Goal: Task Accomplishment & Management: Manage account settings

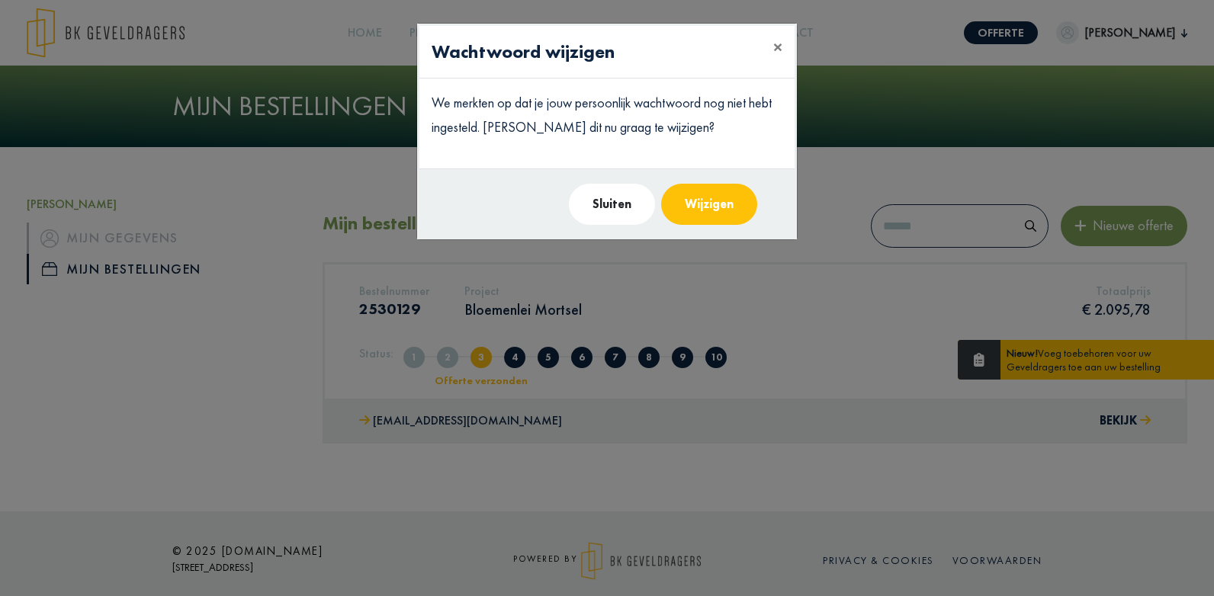
click at [622, 212] on button "Sluiten" at bounding box center [612, 204] width 86 height 41
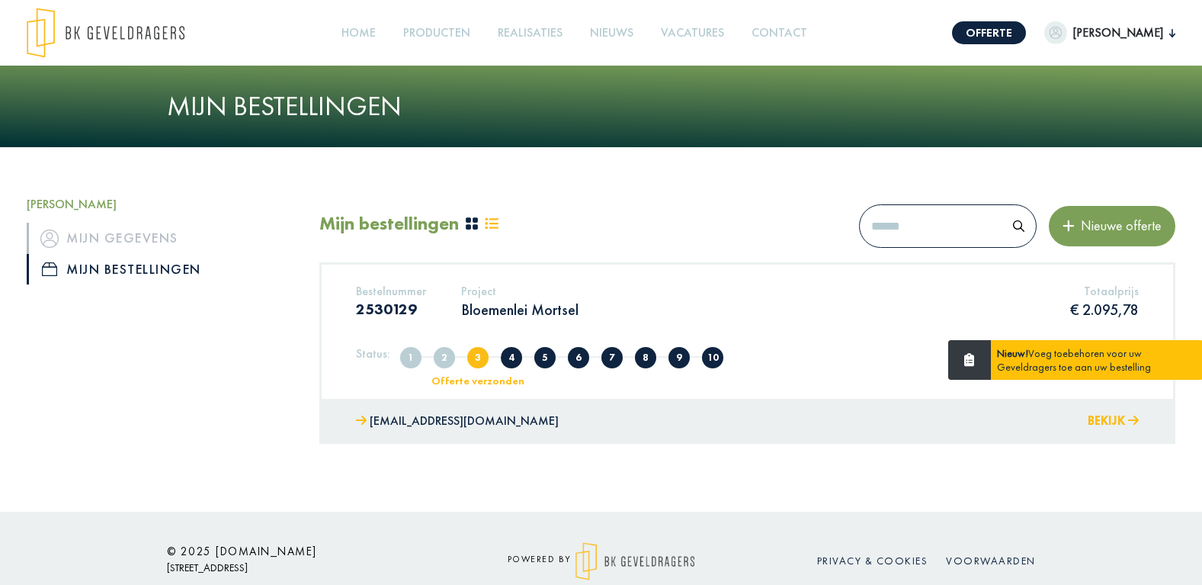
click at [1099, 422] on button "Bekijk" at bounding box center [1113, 421] width 51 height 22
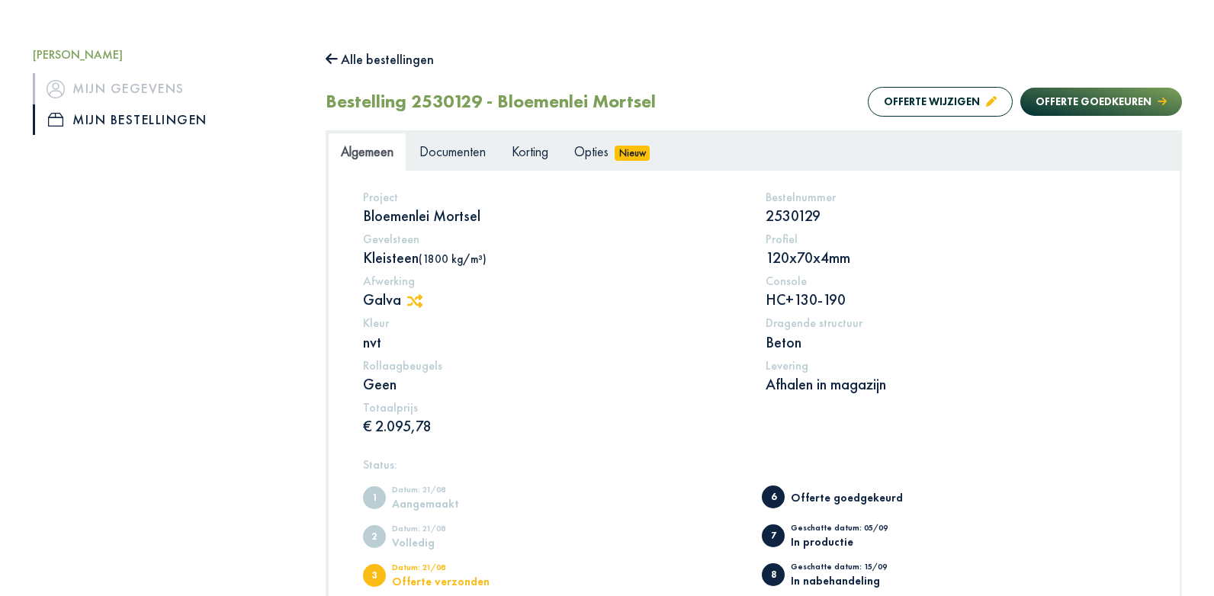
scroll to position [76, 0]
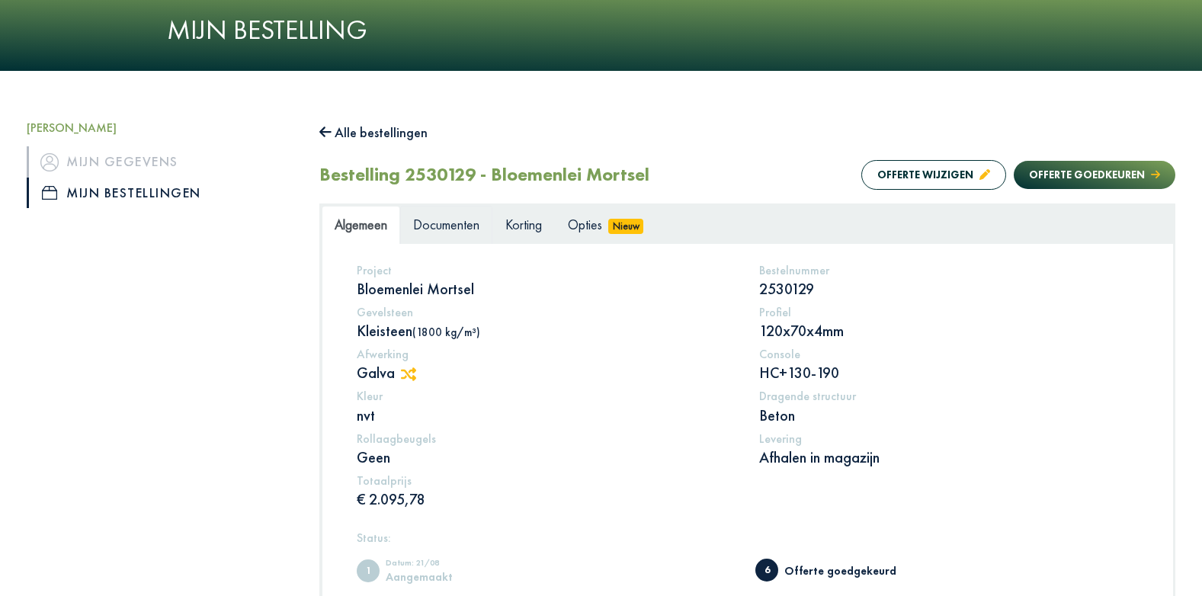
click at [456, 231] on span "Documenten" at bounding box center [446, 225] width 66 height 18
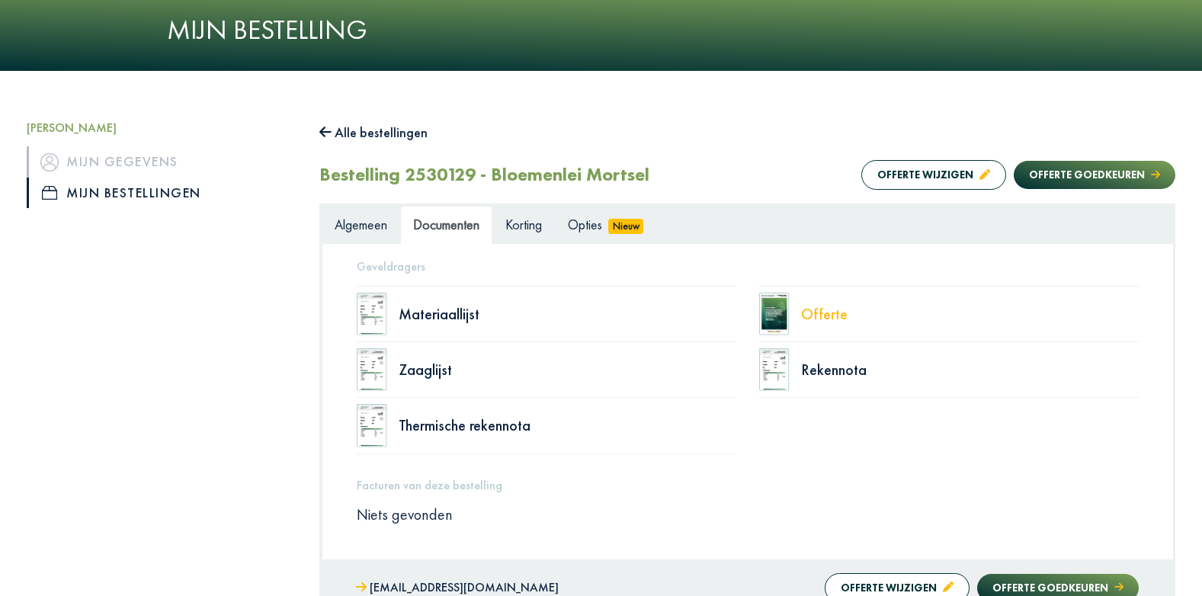
click at [830, 314] on div "Offerte" at bounding box center [970, 314] width 338 height 15
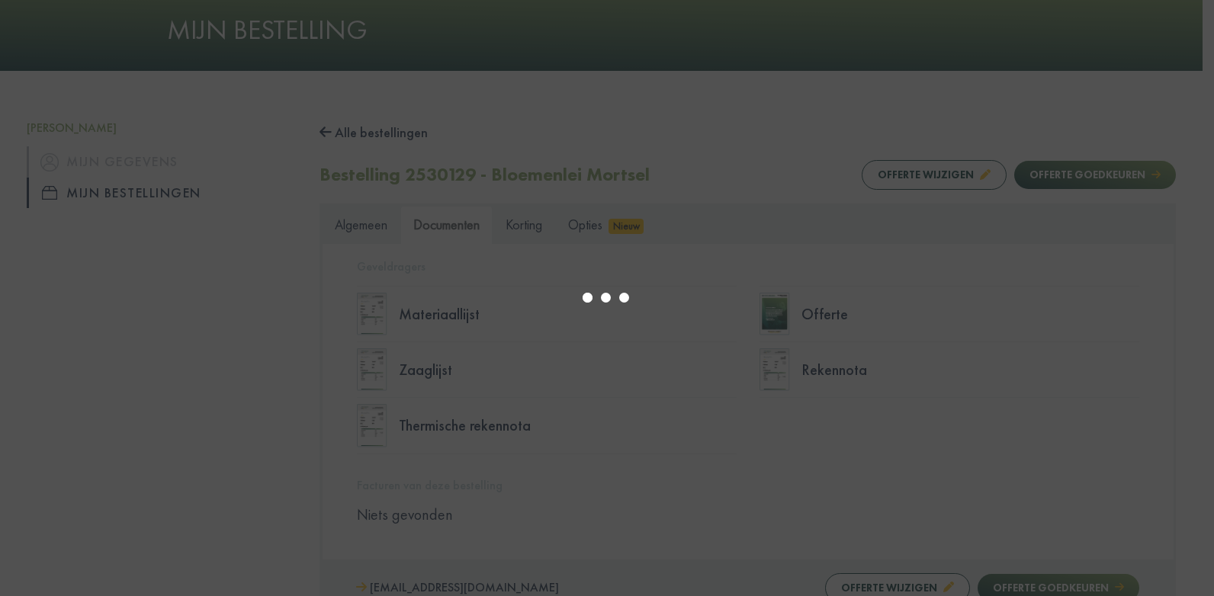
select select "******"
type input "*"
select select "****"
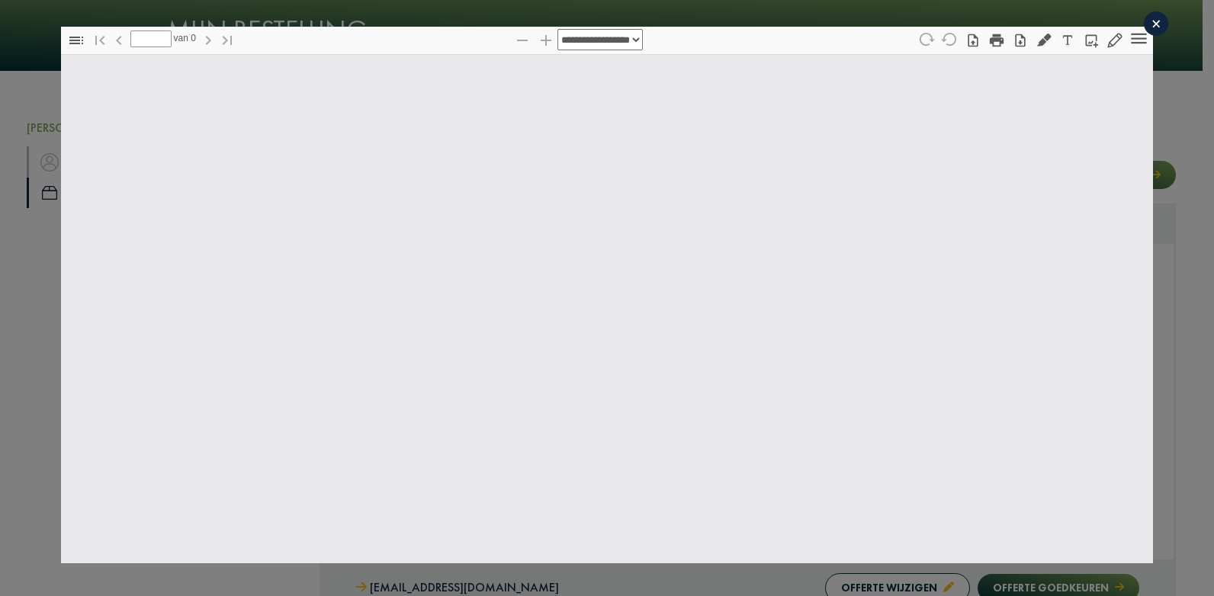
type input "*"
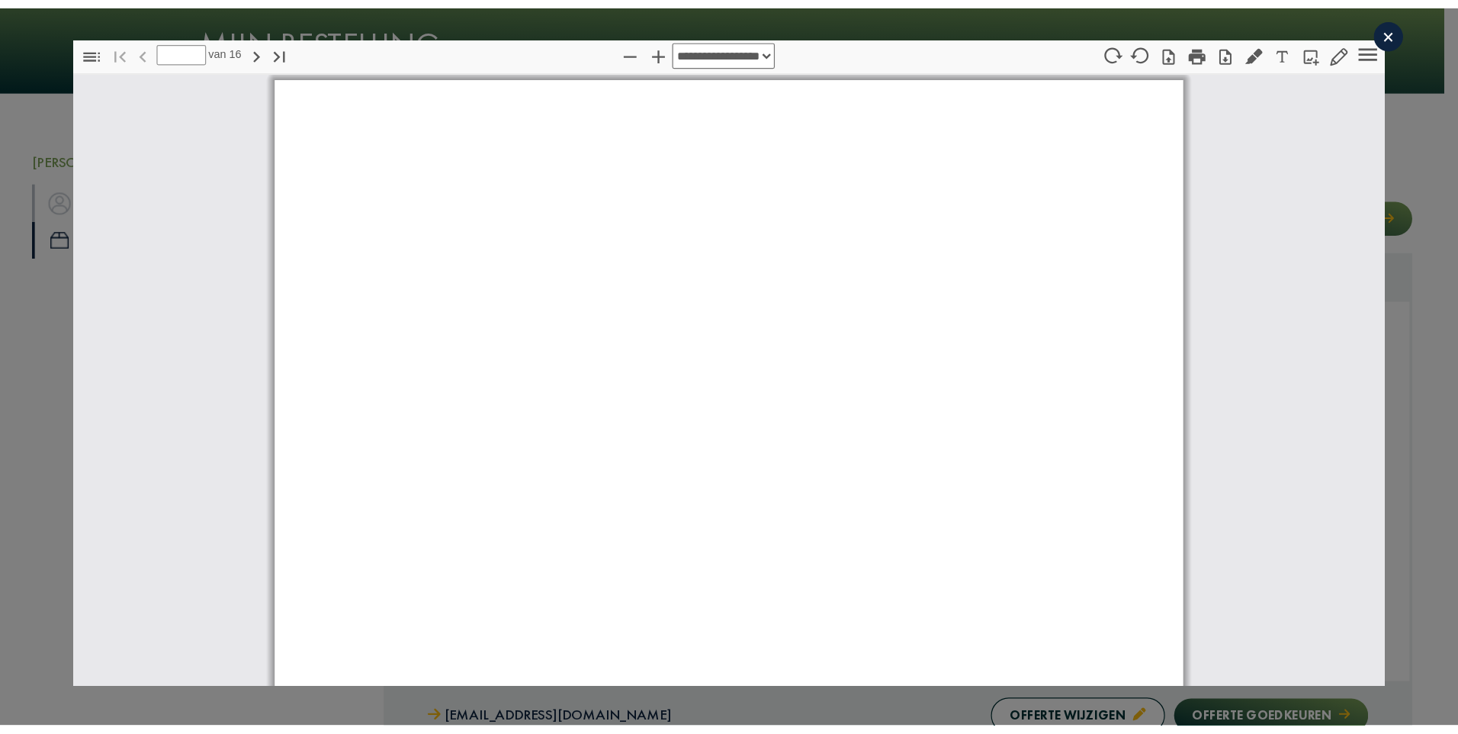
scroll to position [8, 0]
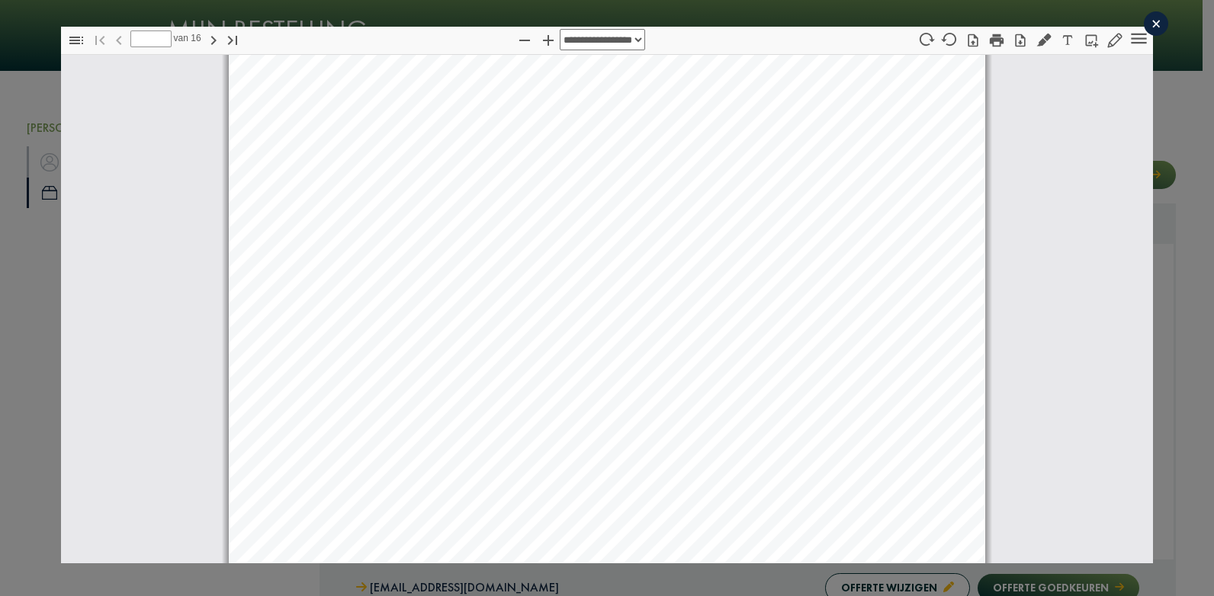
select select "****"
drag, startPoint x: 816, startPoint y: 45, endPoint x: 1572, endPoint y: -1, distance: 757.0
click at [1213, 0] on html "Offerte [PERSON_NAME], [PERSON_NAME] gegevens Mijn bestellingen Afmelden Home P…" at bounding box center [607, 354] width 1214 height 860
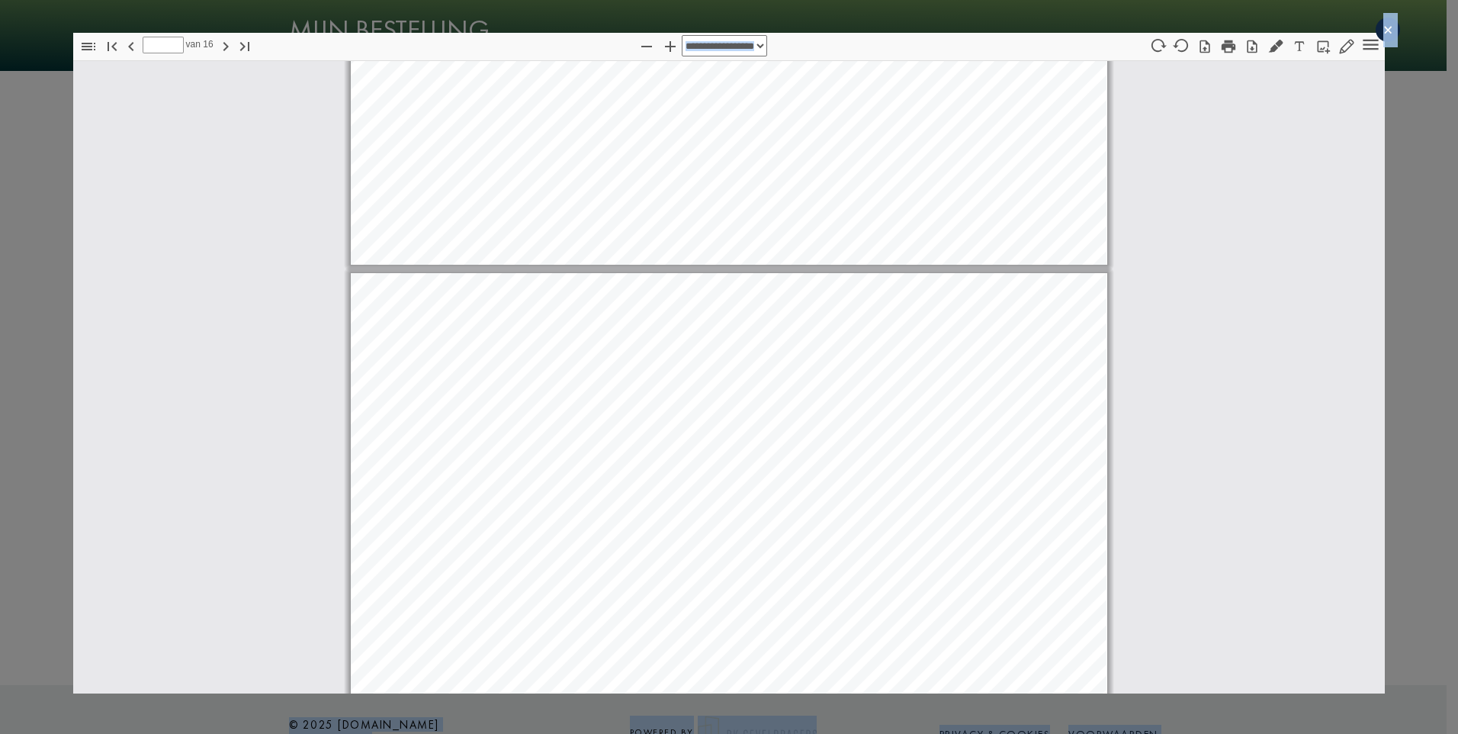
scroll to position [13199, 0]
click at [1213, 50] on icon "button" at bounding box center [1228, 46] width 17 height 17
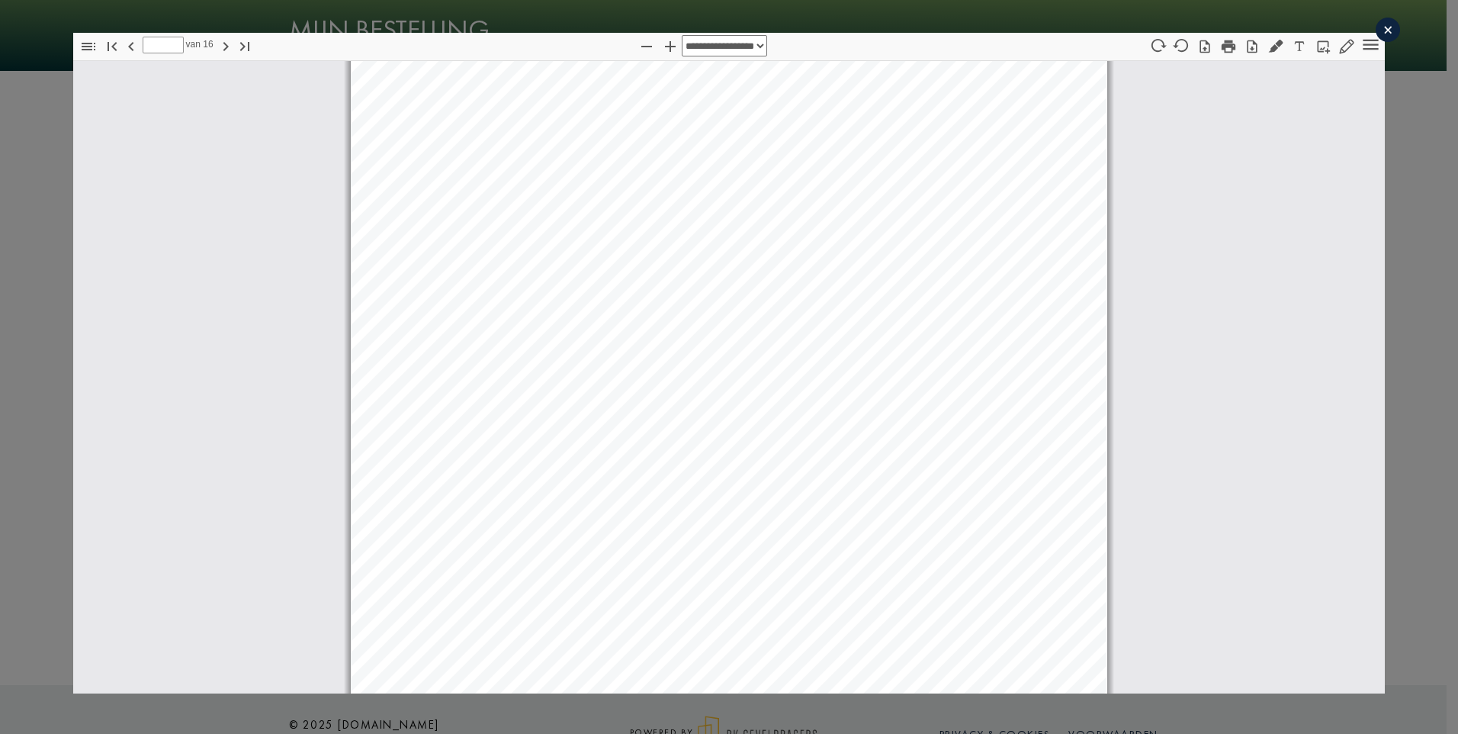
drag, startPoint x: 1217, startPoint y: 47, endPoint x: 101, endPoint y: 647, distance: 1266.7
type input "*"
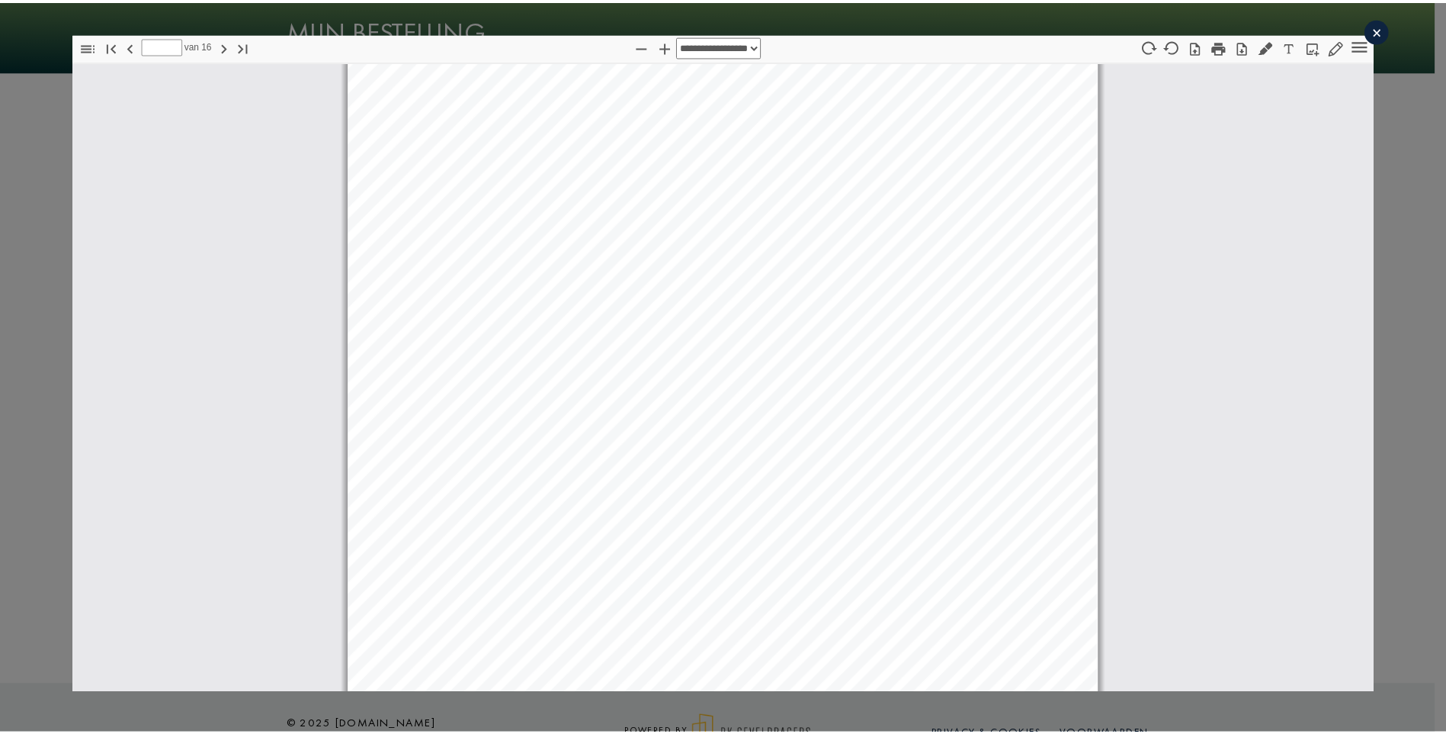
scroll to position [4737, 0]
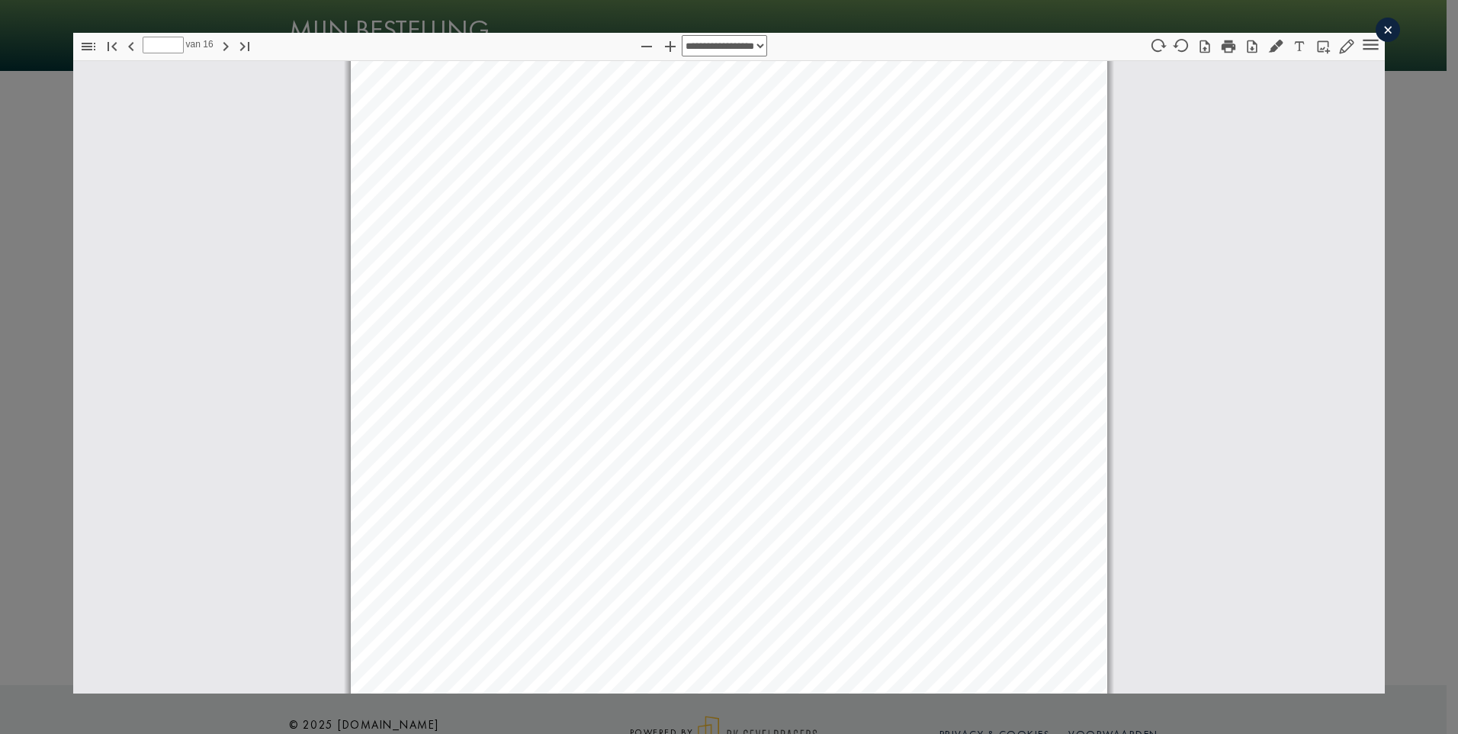
click at [1213, 31] on div "×" at bounding box center [1388, 30] width 24 height 24
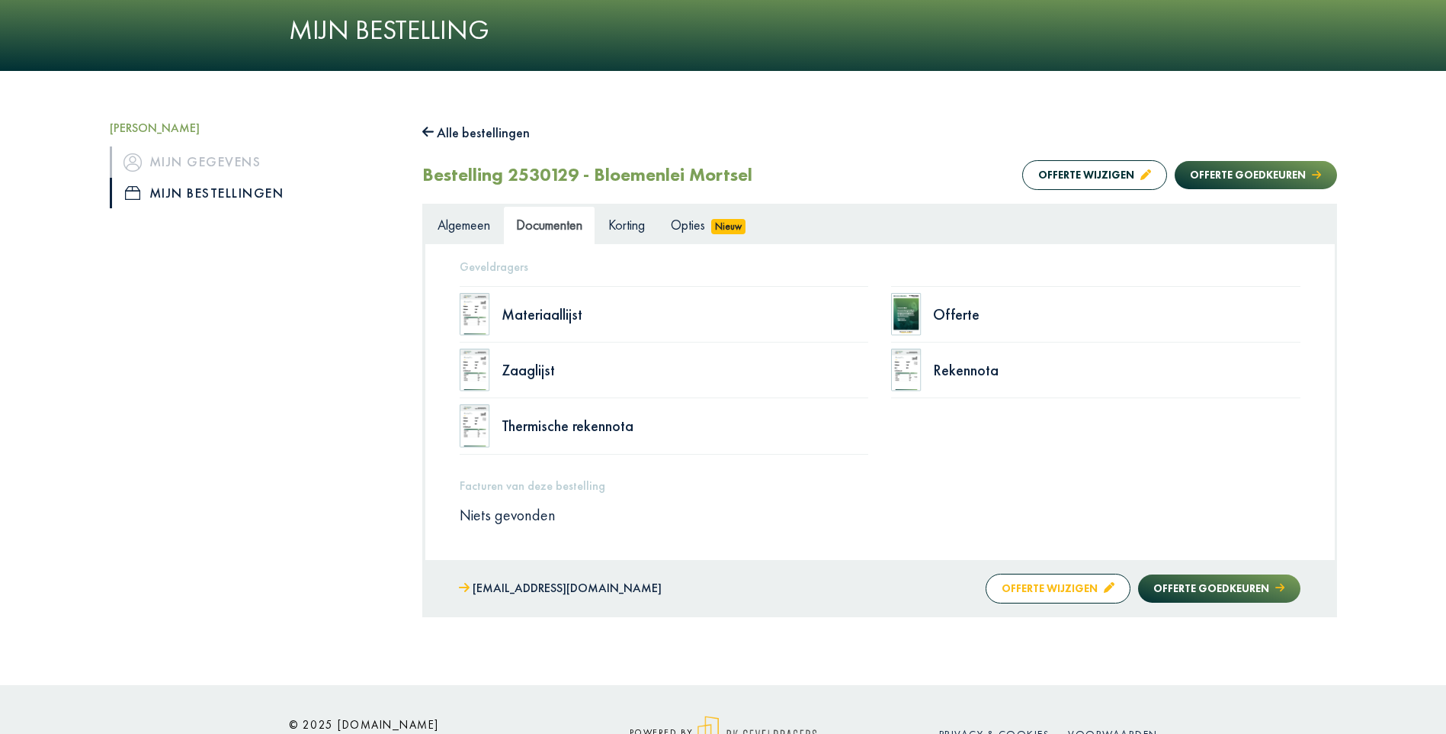
click at [1039, 586] on button "Offerte wijzigen" at bounding box center [1058, 588] width 145 height 30
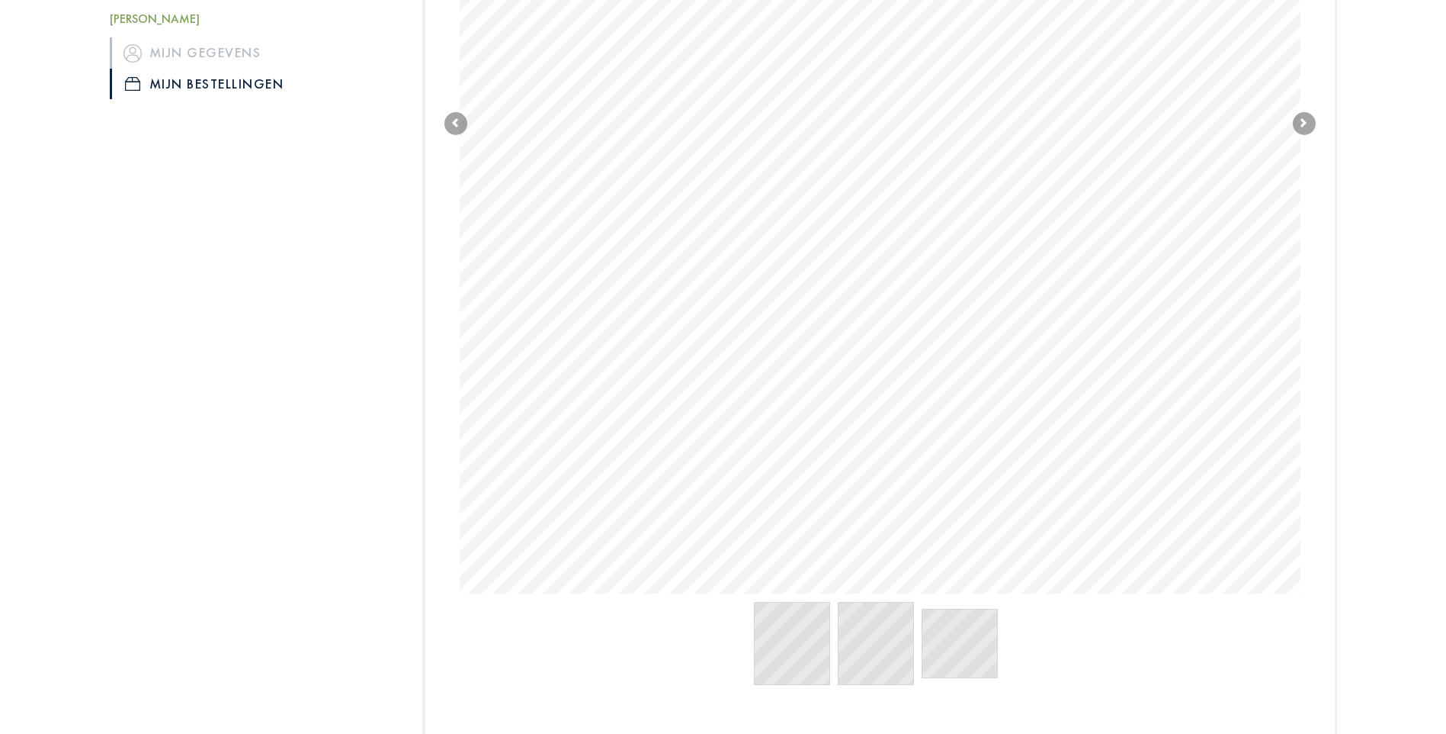
scroll to position [1408, 0]
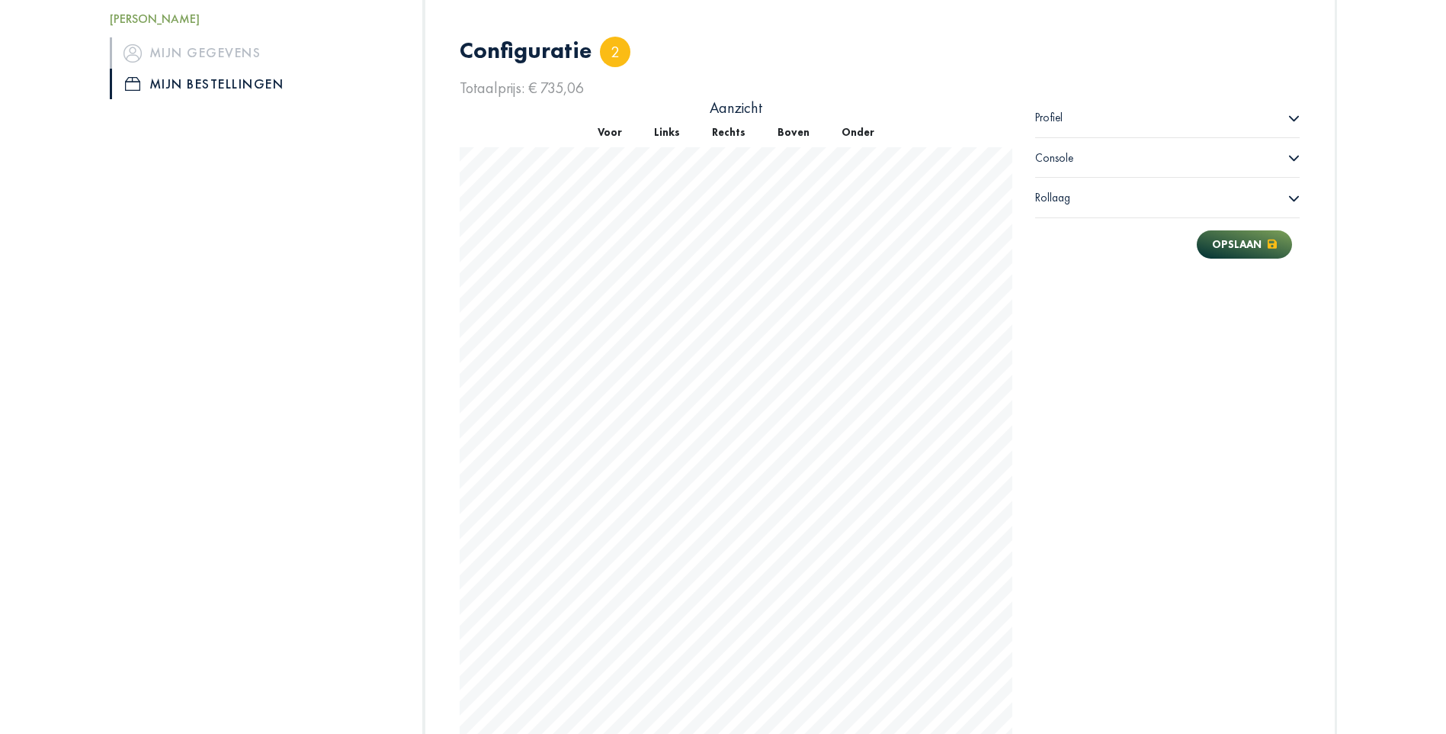
click at [1213, 116] on icon at bounding box center [1294, 117] width 11 height 11
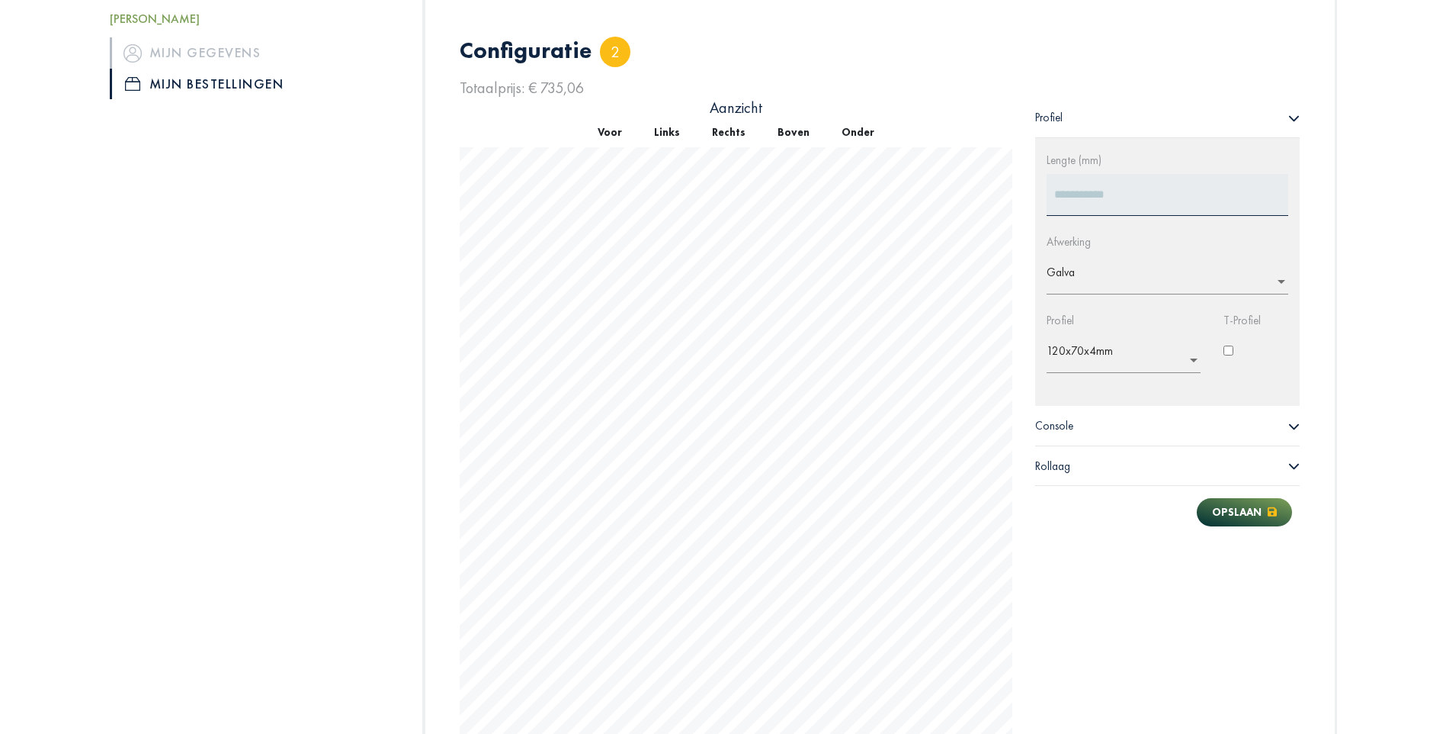
click at [1213, 461] on icon at bounding box center [1294, 465] width 11 height 11
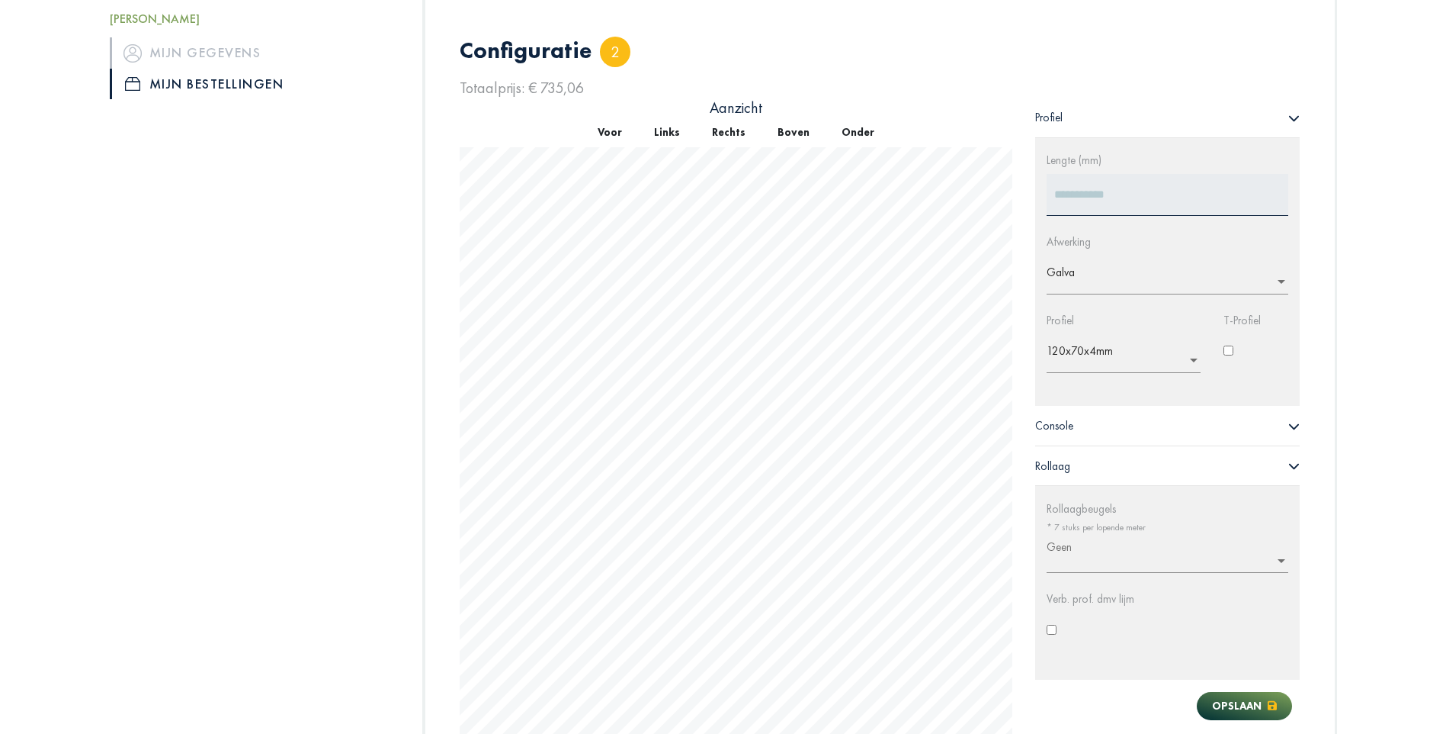
click at [1213, 560] on span at bounding box center [1282, 558] width 14 height 15
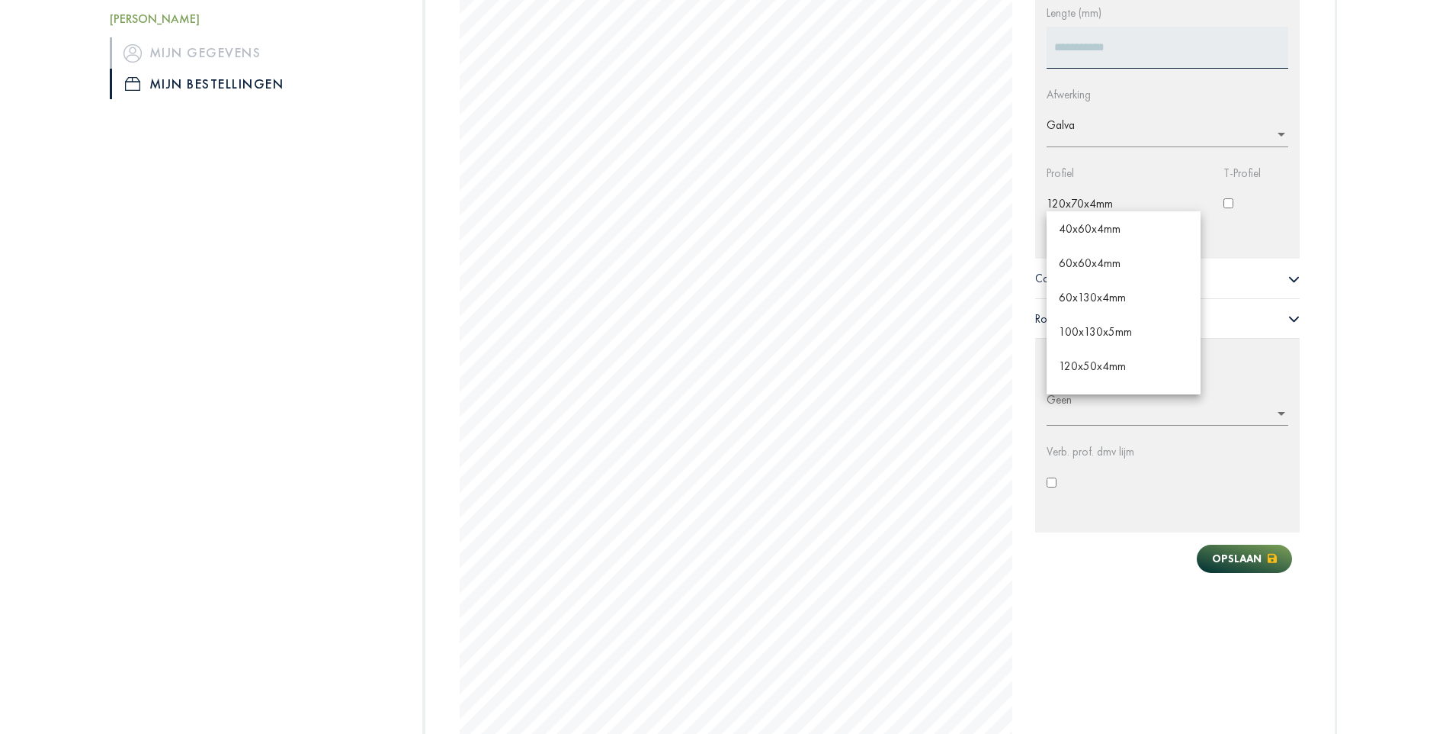
click at [1196, 214] on ng-select "× 120x70x4mm 40x60x4mm 60x60x4mm 60x130x4mm 100x130x5mm 120x50x4mm 120x60x4mm 1…" at bounding box center [1124, 206] width 154 height 40
click at [1102, 255] on span "120x60x4mm" at bounding box center [1092, 255] width 67 height 14
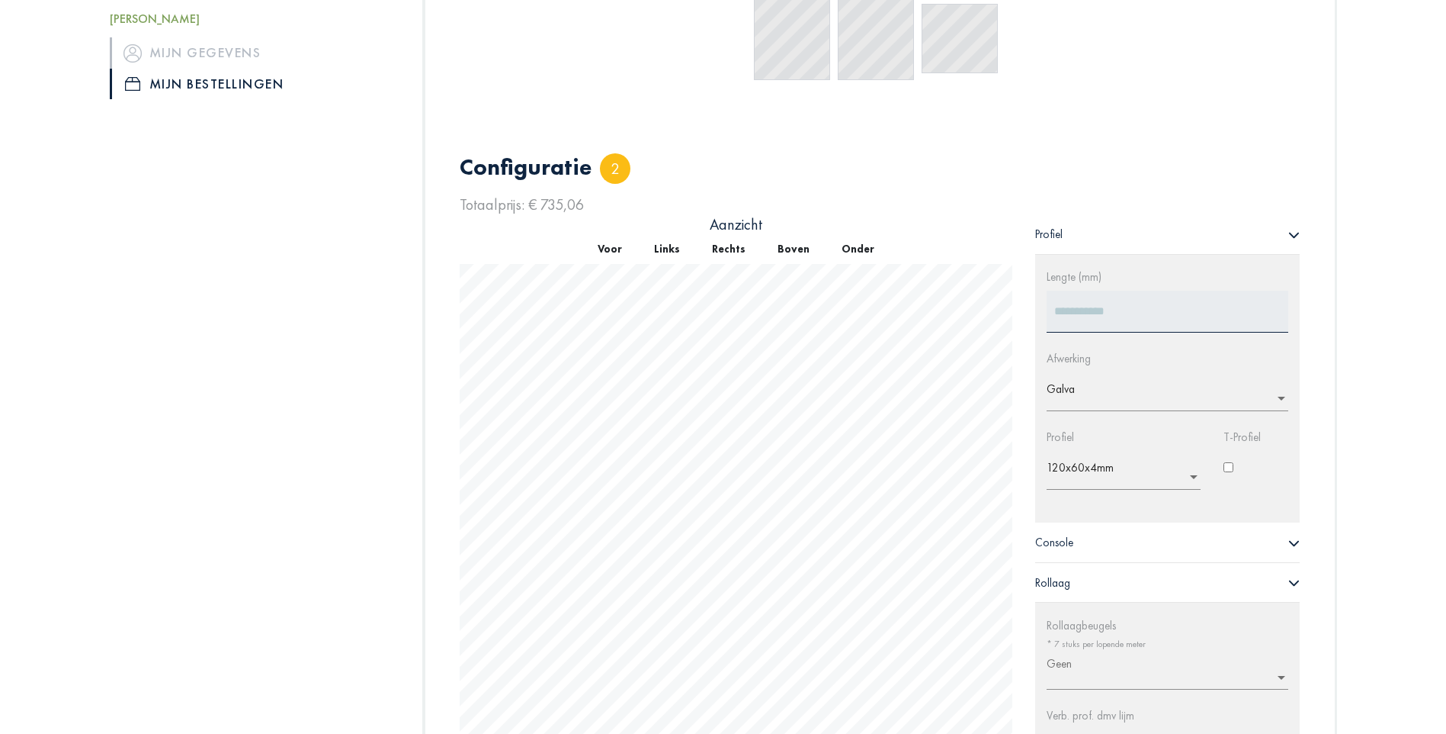
scroll to position [1402, 0]
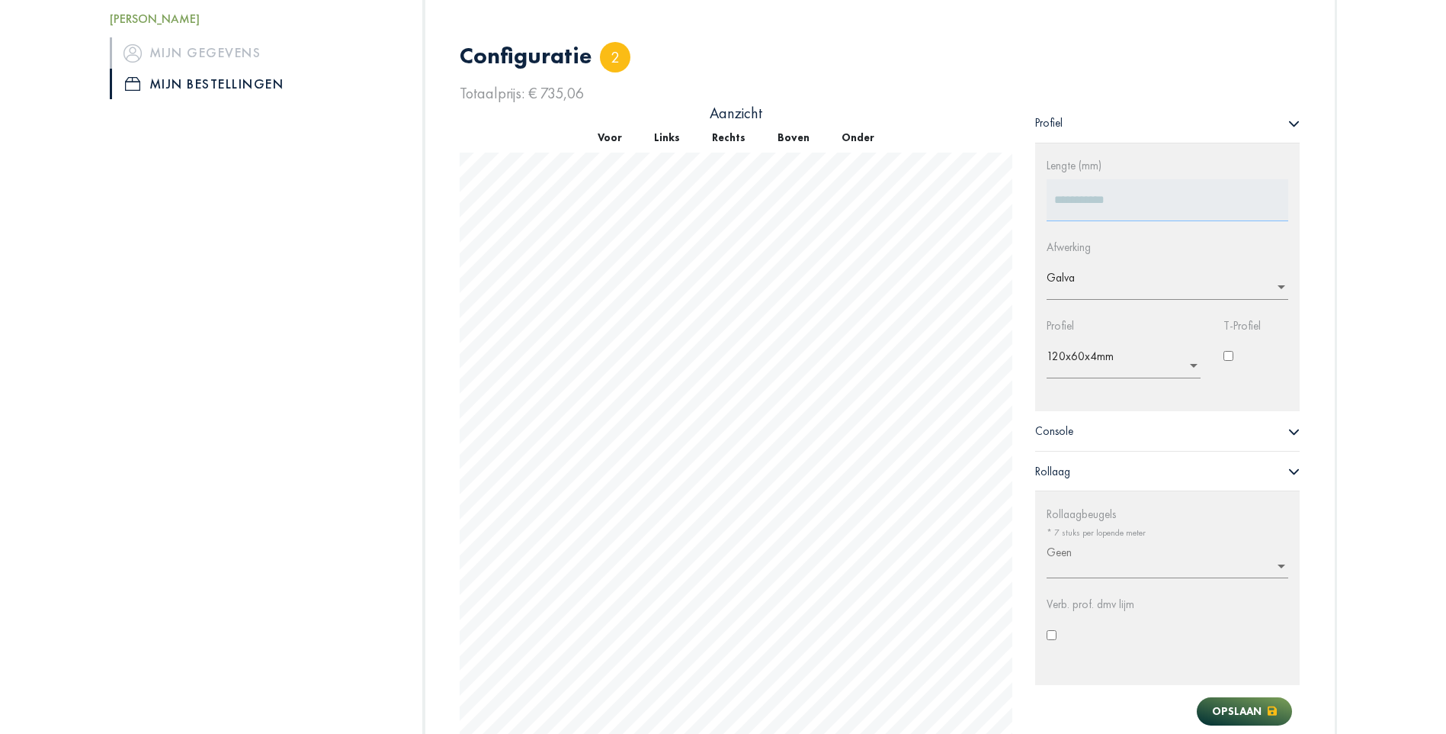
click at [1145, 207] on input "****" at bounding box center [1168, 200] width 242 height 42
click at [1093, 203] on input "****" at bounding box center [1168, 200] width 242 height 42
click at [1089, 196] on input "****" at bounding box center [1168, 200] width 242 height 42
click at [1060, 198] on input "****" at bounding box center [1168, 200] width 242 height 42
drag, startPoint x: 1060, startPoint y: 198, endPoint x: 1069, endPoint y: 197, distance: 9.2
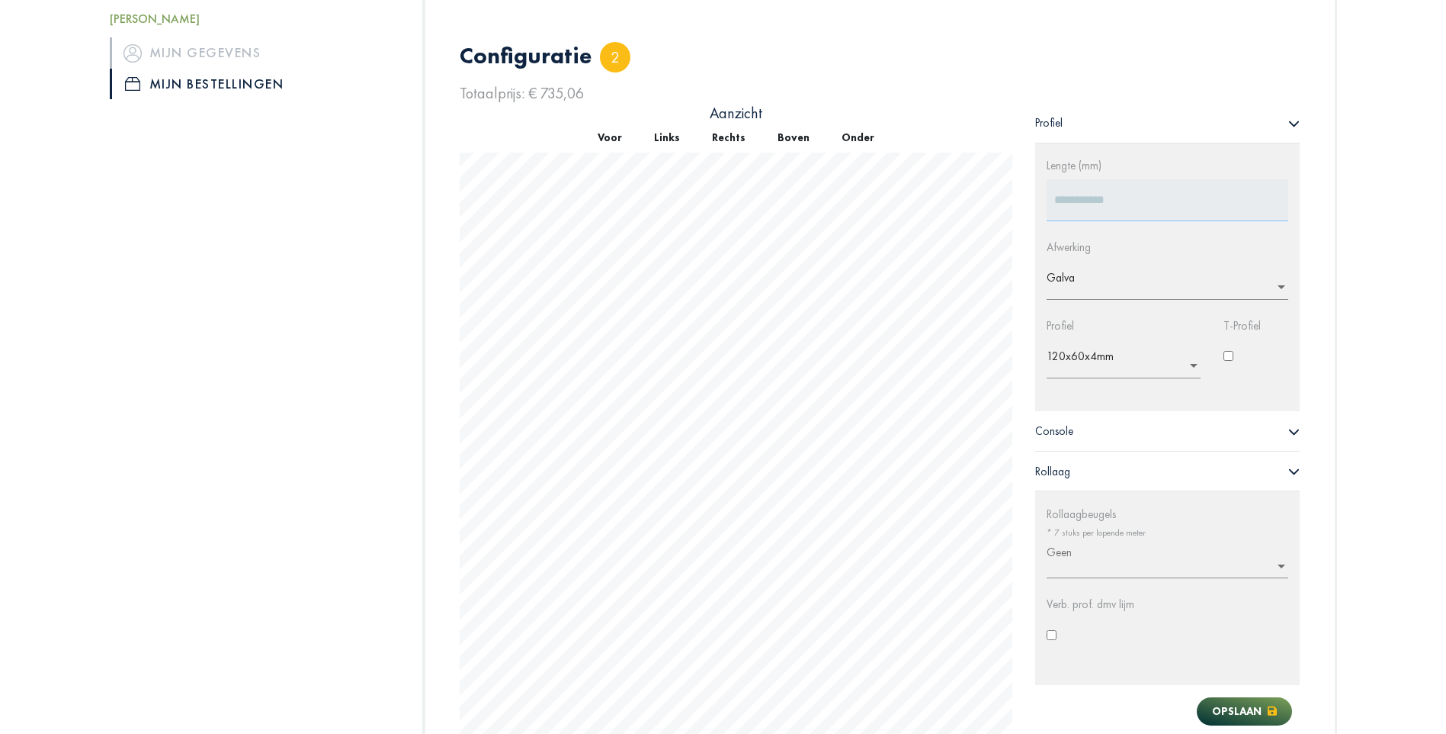
click at [1069, 197] on input "****" at bounding box center [1168, 200] width 242 height 42
click at [1092, 197] on input "****" at bounding box center [1168, 200] width 242 height 42
click at [1213, 436] on icon at bounding box center [1294, 430] width 11 height 11
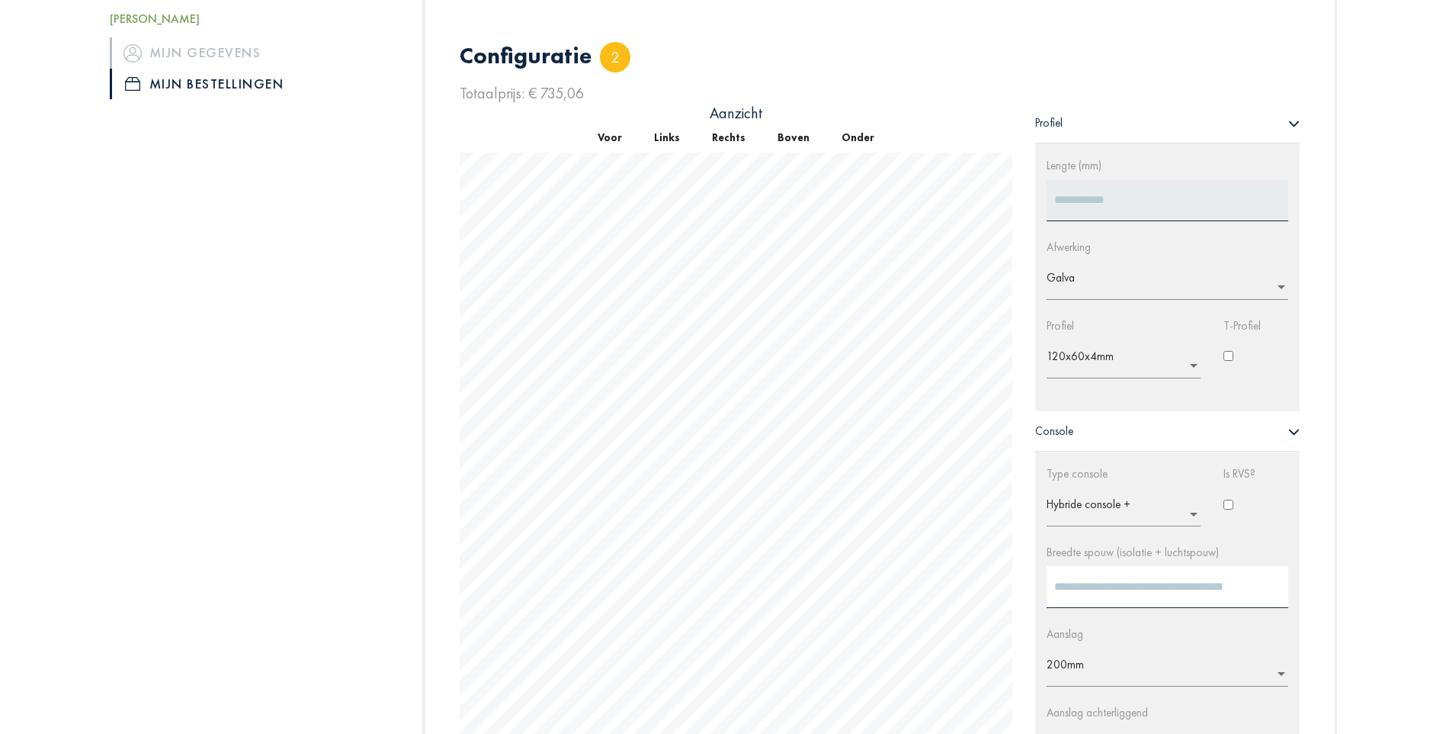
scroll to position [1443, 0]
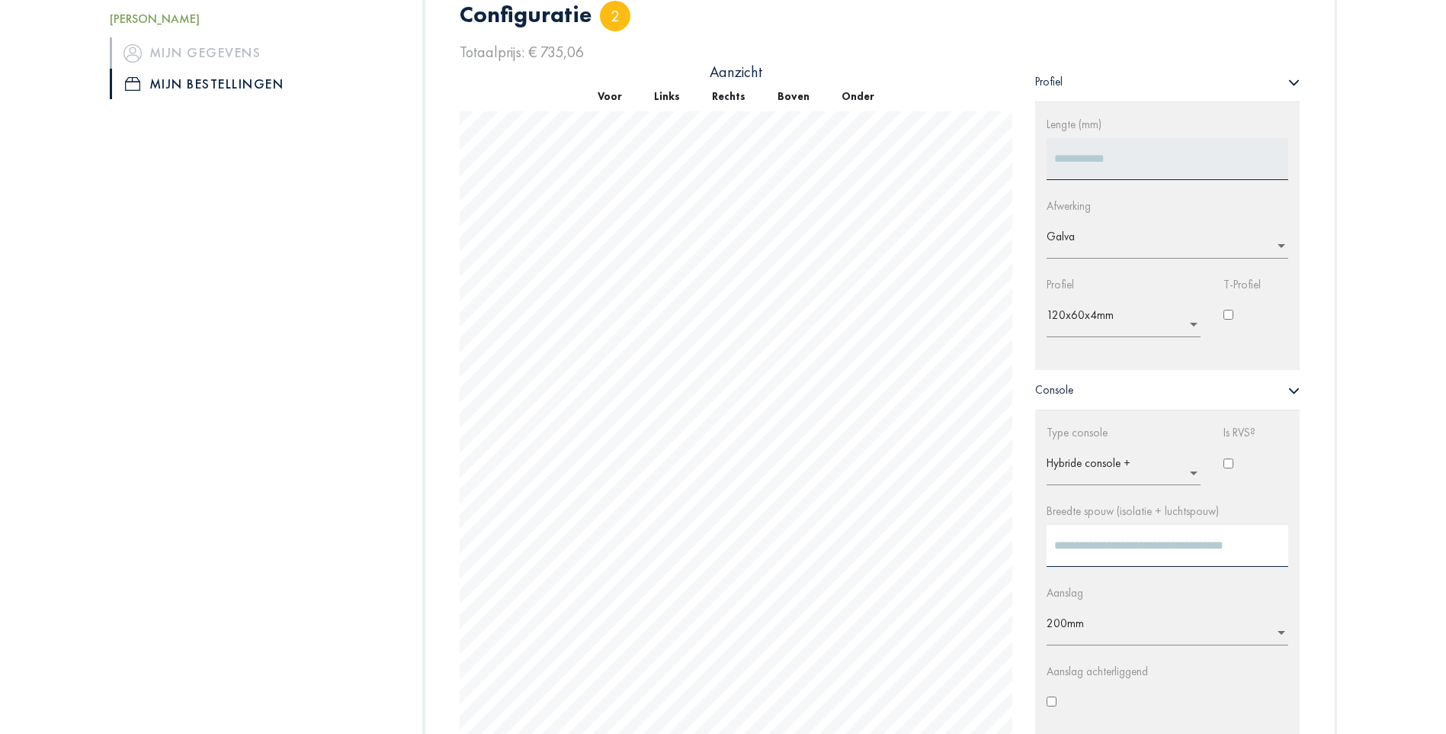
click at [624, 96] on button "Voor" at bounding box center [610, 97] width 56 height 30
click at [612, 92] on button "Voor" at bounding box center [610, 97] width 56 height 30
click at [660, 95] on button "Links" at bounding box center [667, 97] width 58 height 30
click at [624, 92] on button "Voor" at bounding box center [610, 97] width 56 height 30
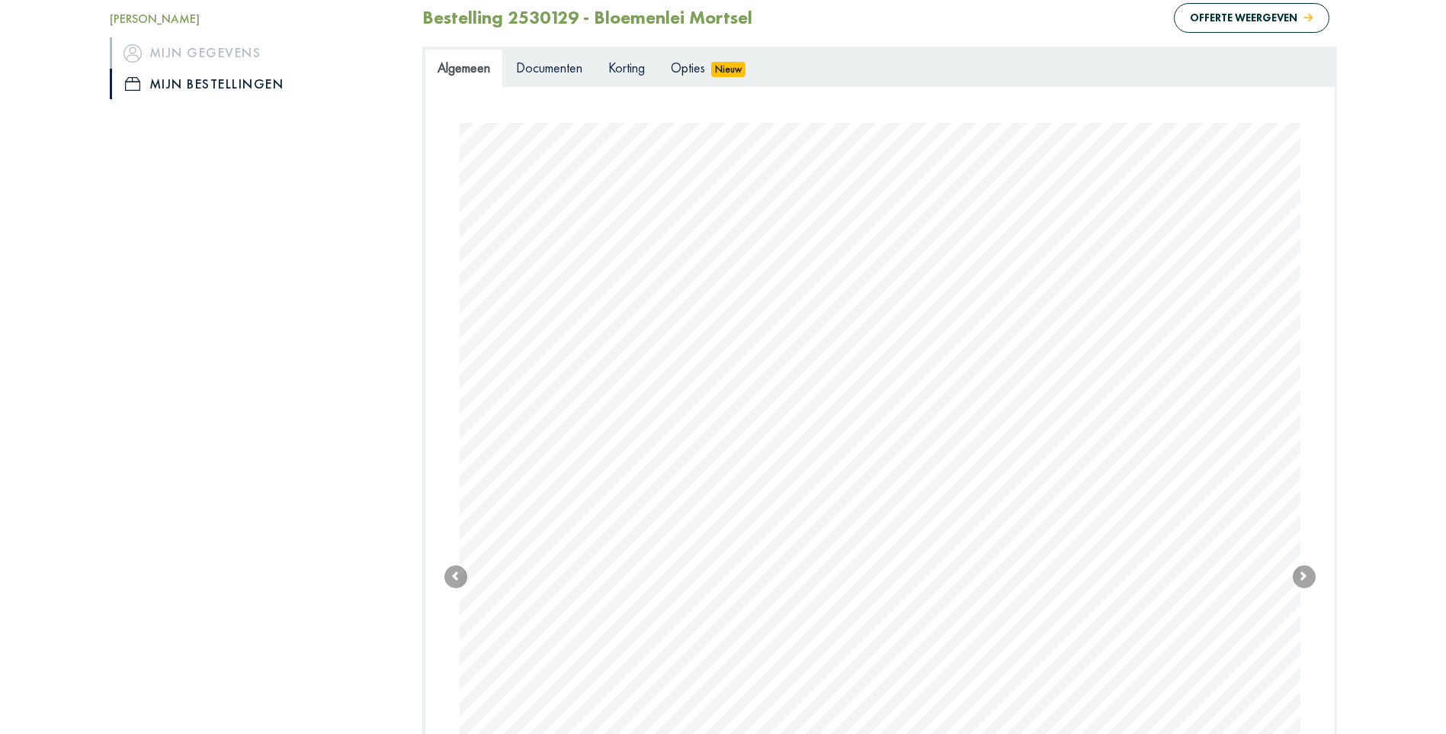
scroll to position [213, 0]
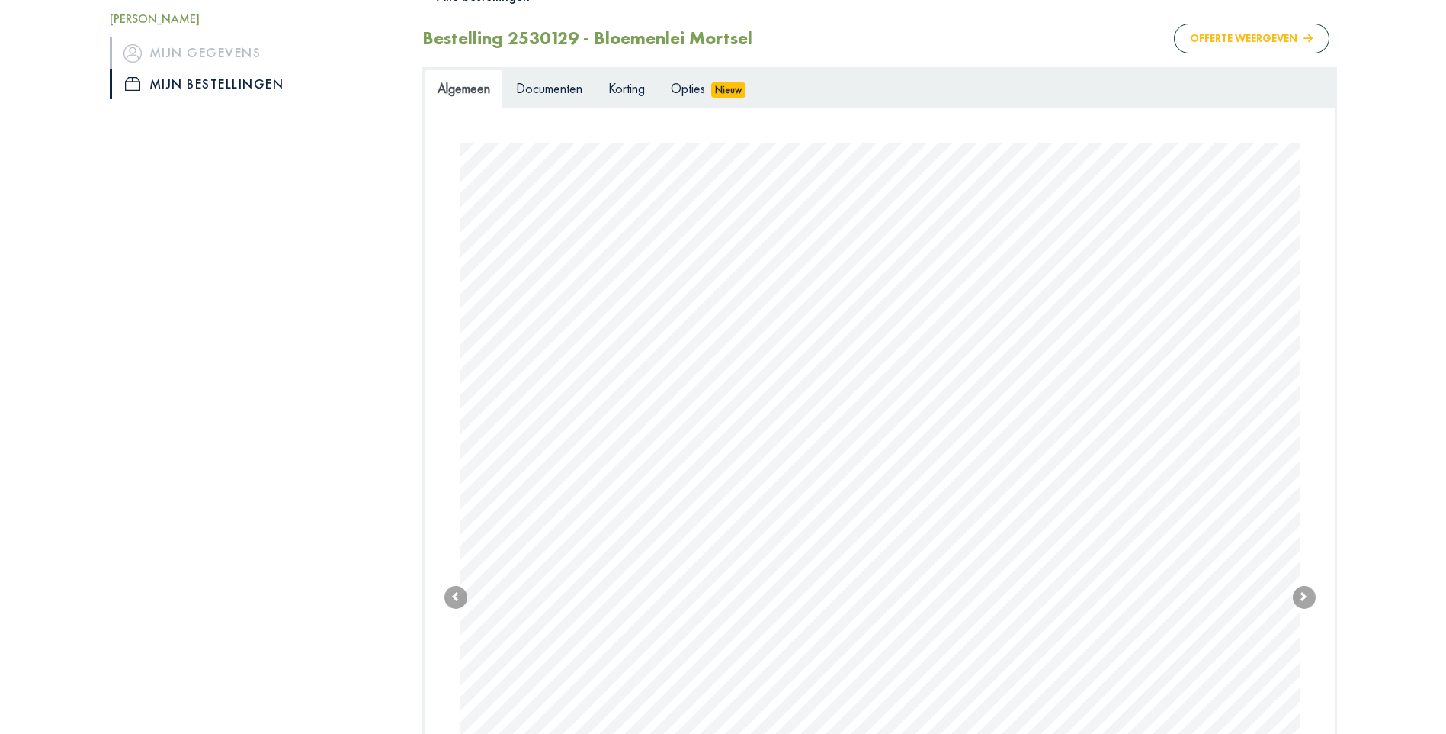
click at [1213, 38] on button "Offerte weergeven" at bounding box center [1251, 39] width 155 height 30
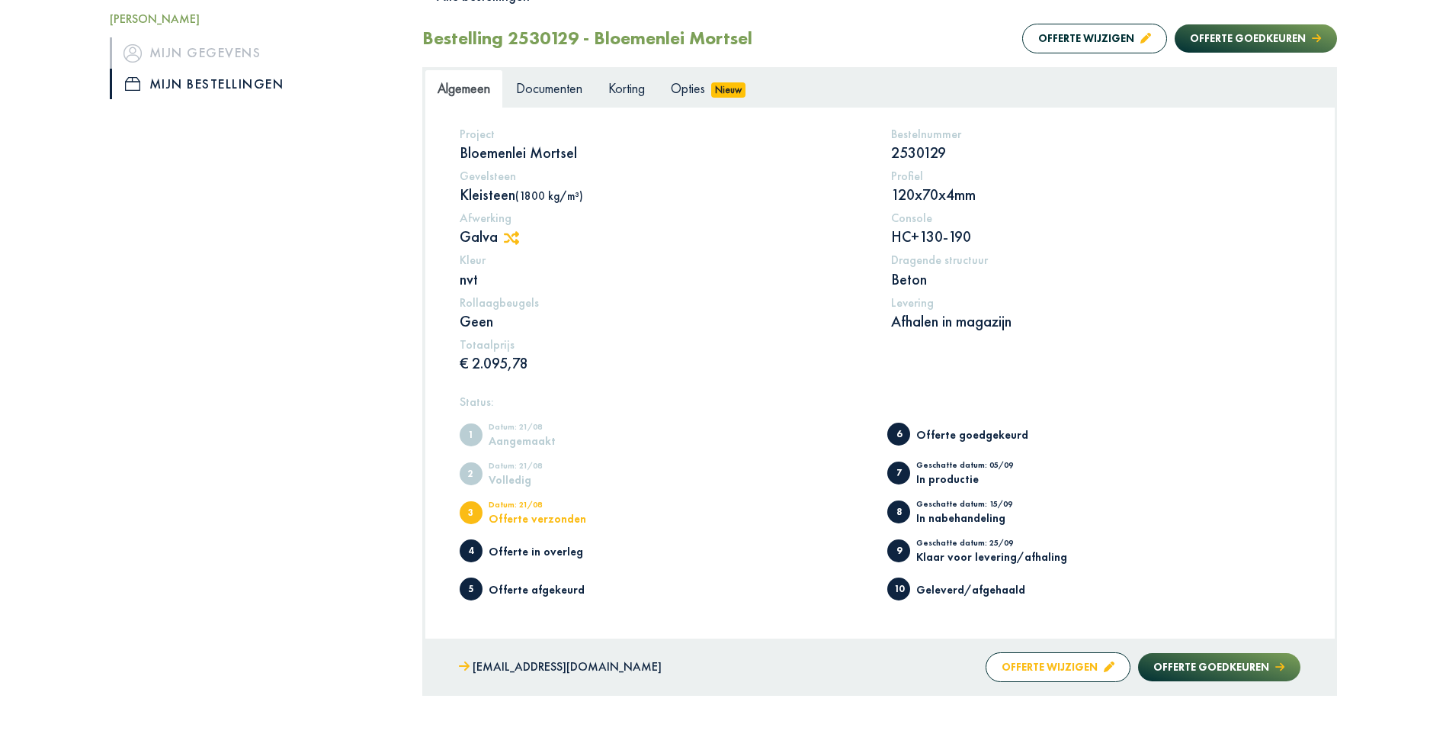
click at [1060, 596] on button "Offerte wijzigen" at bounding box center [1058, 667] width 145 height 30
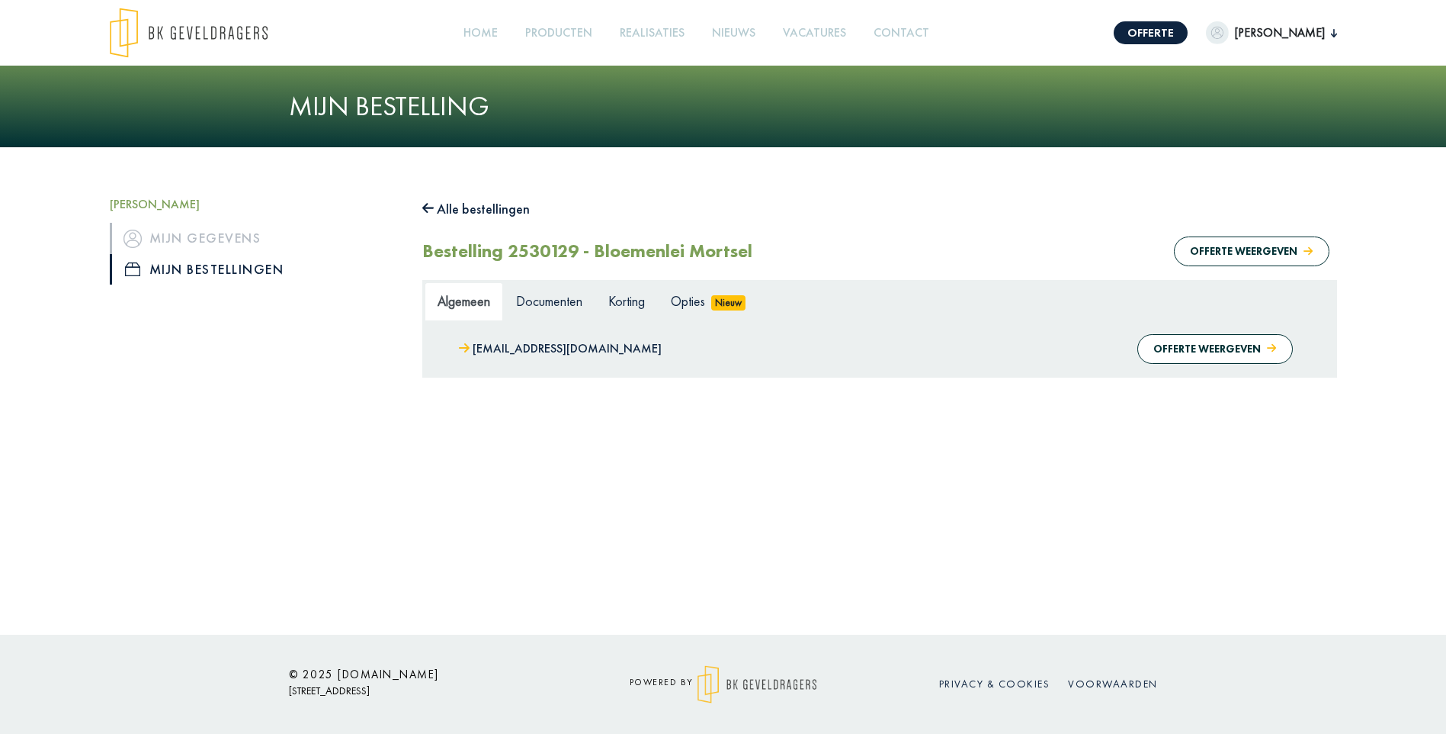
scroll to position [0, 0]
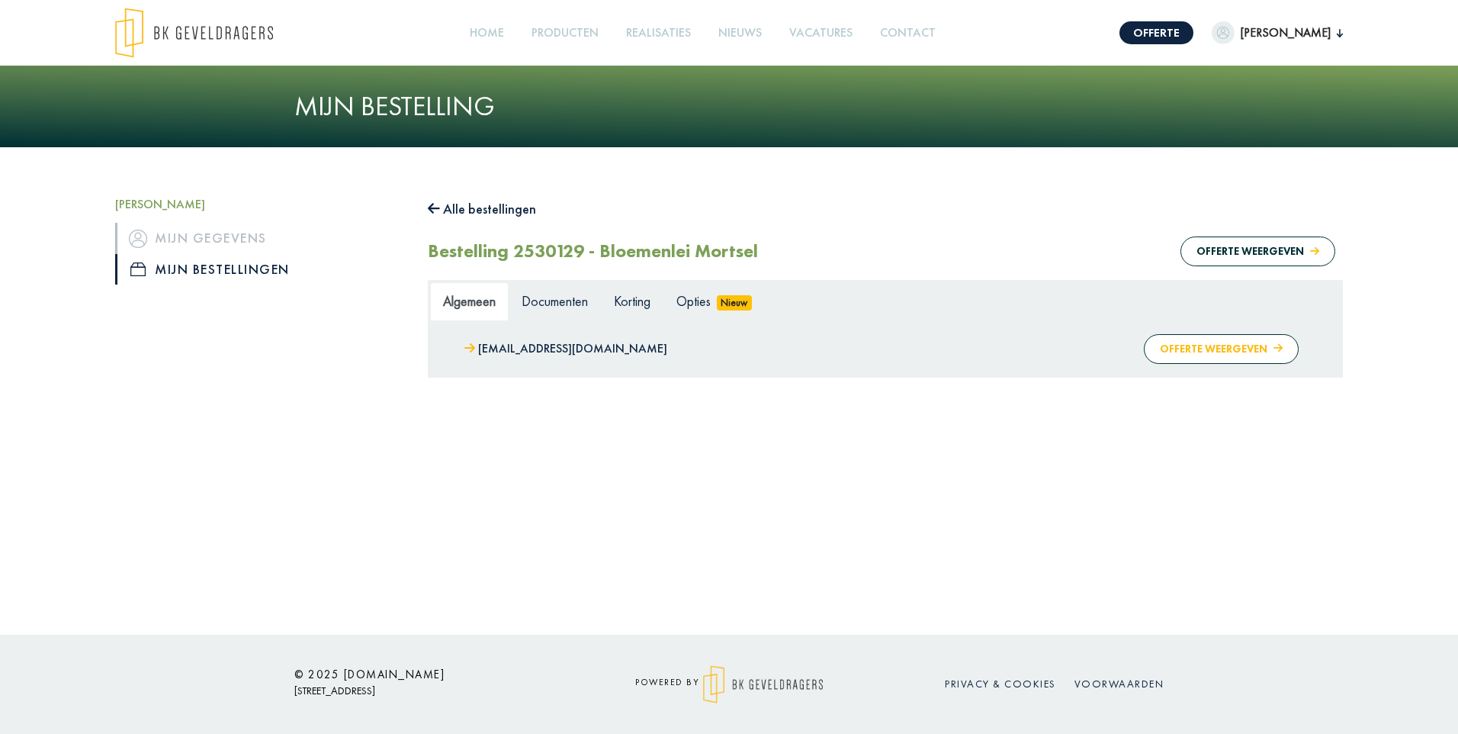
click at [1197, 351] on button "Offerte weergeven" at bounding box center [1221, 349] width 155 height 30
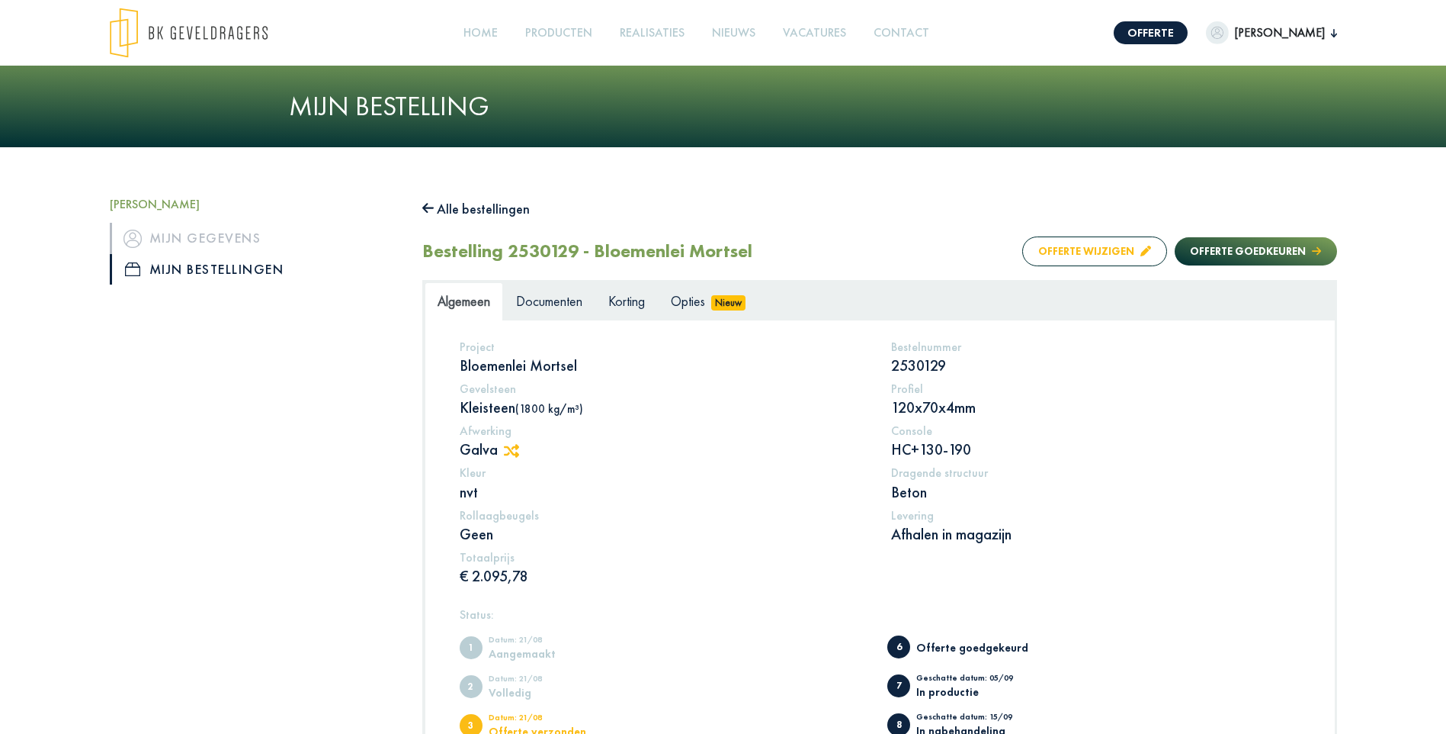
click at [1086, 247] on button "Offerte wijzigen" at bounding box center [1095, 251] width 145 height 30
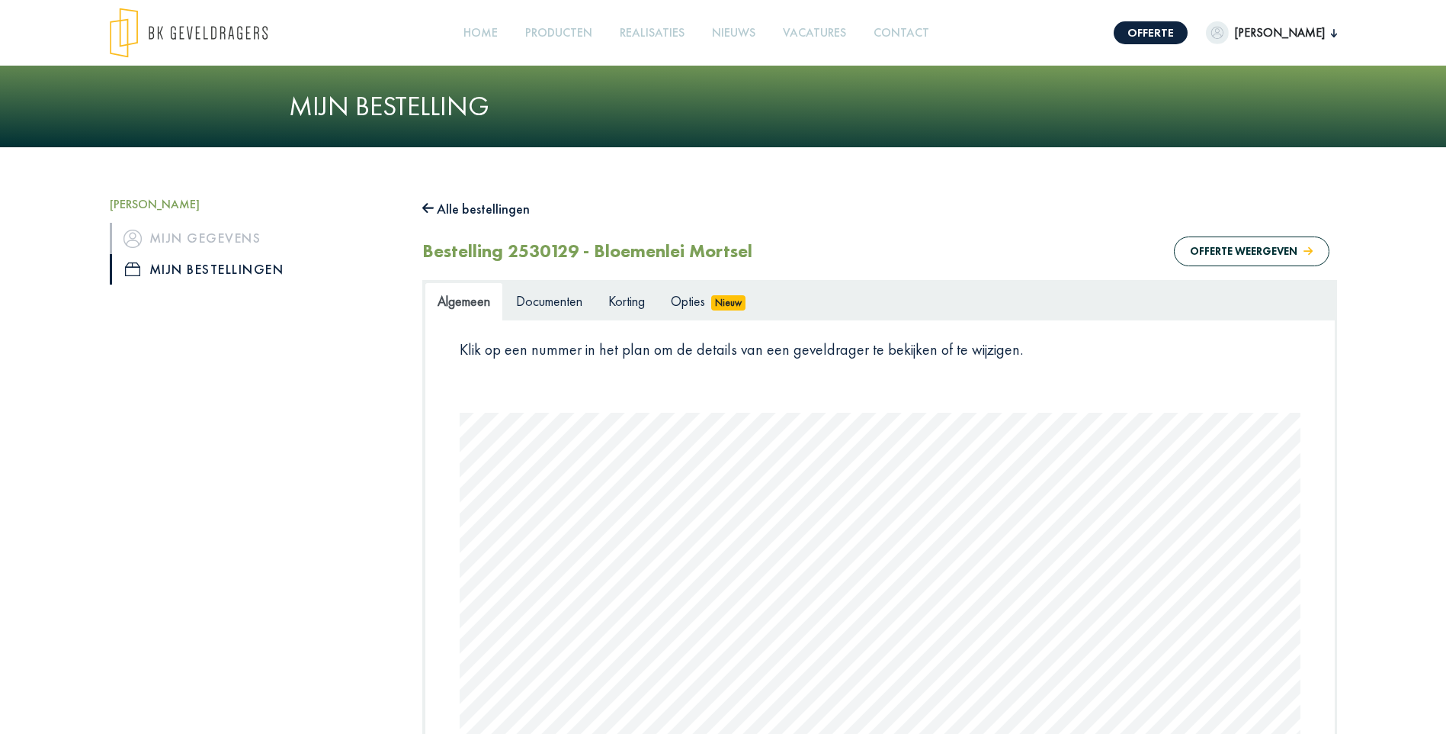
scroll to position [924, 0]
